Goal: Information Seeking & Learning: Learn about a topic

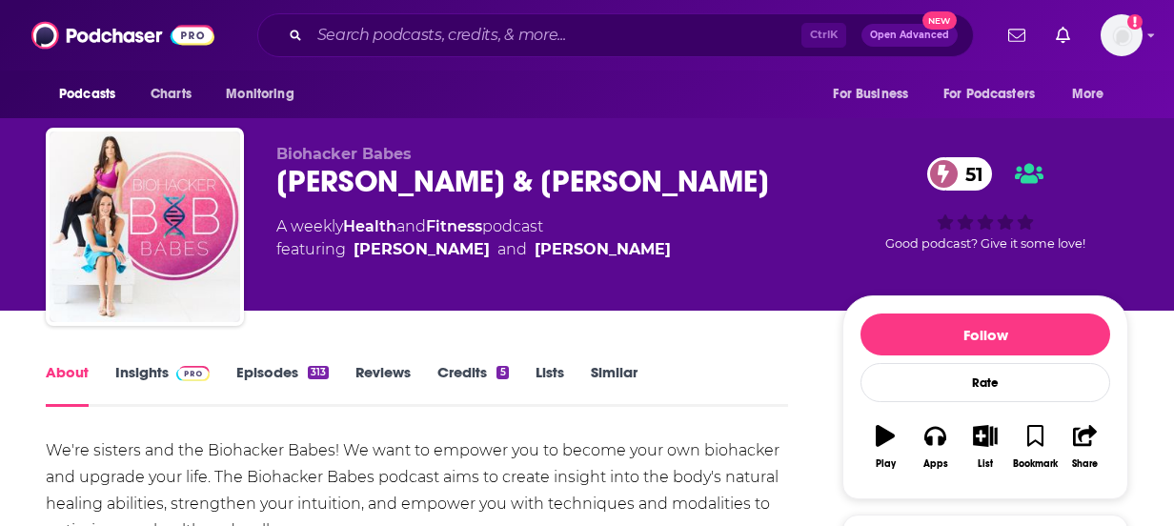
click at [282, 387] on link "Episodes 313" at bounding box center [282, 385] width 92 height 44
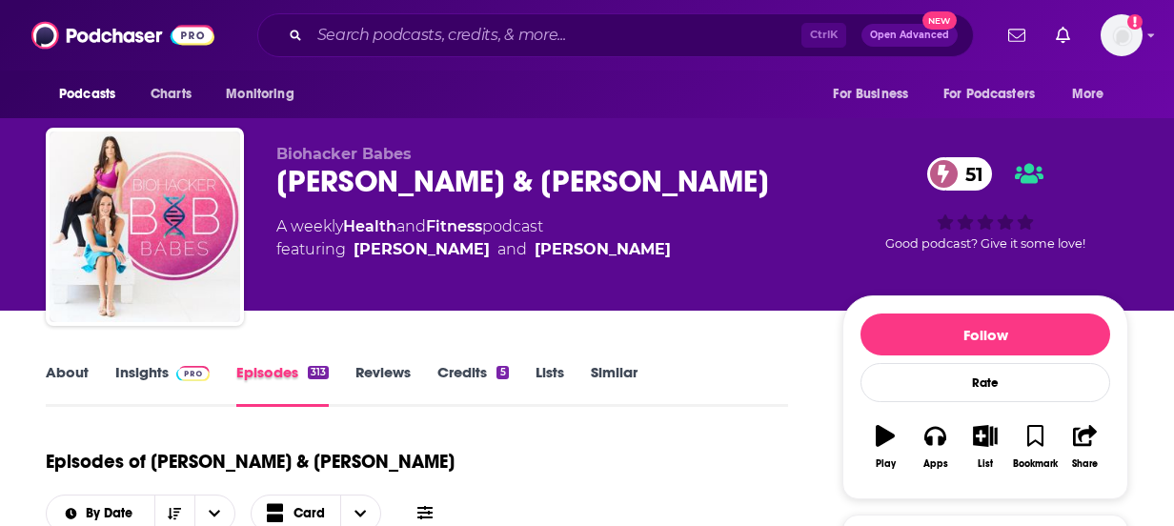
click at [353, 381] on div "Episodes 313" at bounding box center [295, 385] width 119 height 44
click at [174, 391] on link "Insights" at bounding box center [162, 385] width 94 height 44
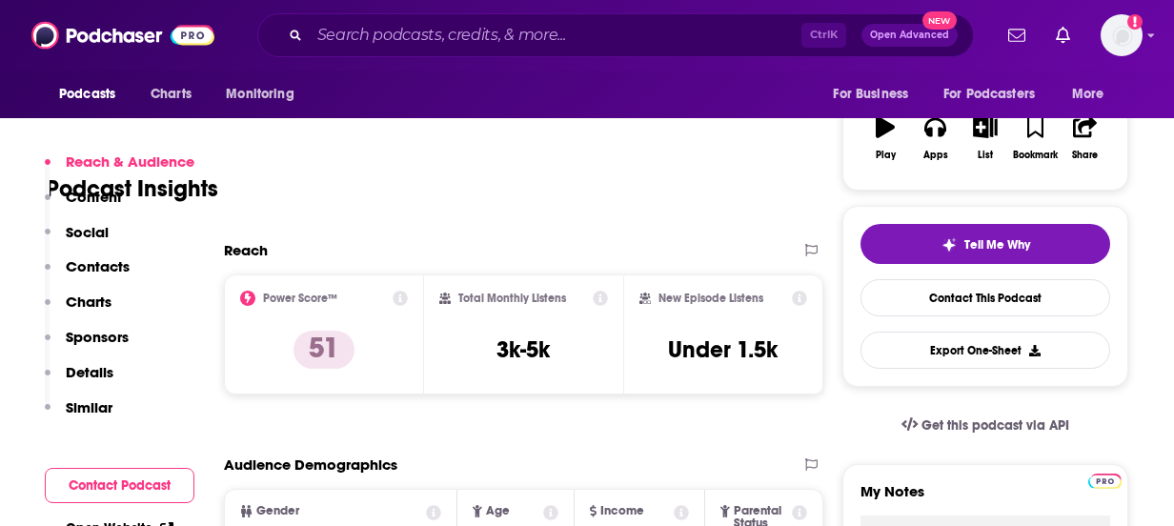
scroll to position [381, 0]
